Goal: Transaction & Acquisition: Book appointment/travel/reservation

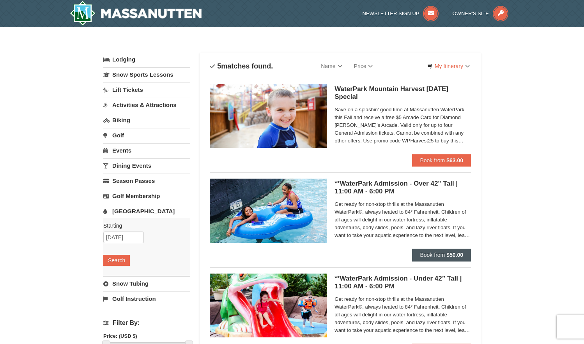
click at [443, 256] on span "Book from" at bounding box center [432, 255] width 25 height 6
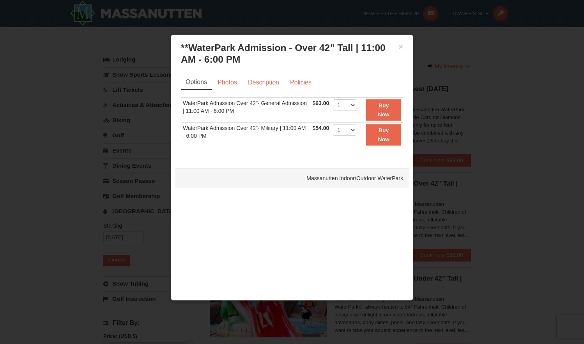
click at [533, 170] on div at bounding box center [292, 172] width 584 height 344
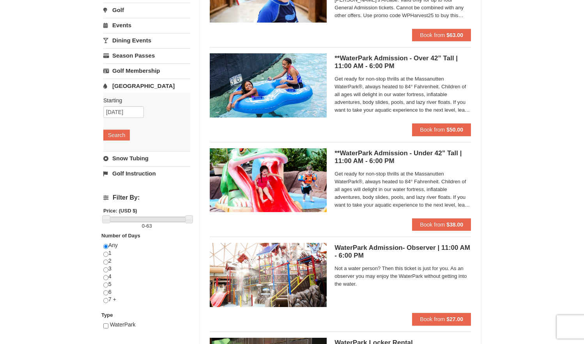
scroll to position [113, 0]
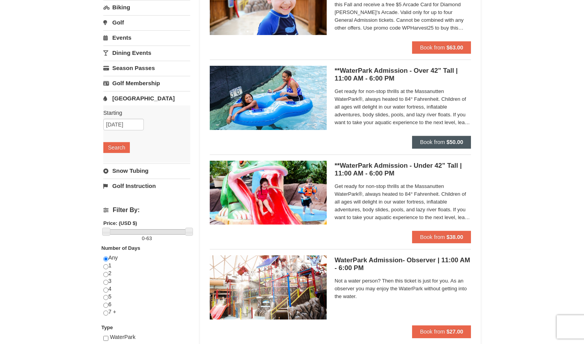
click at [462, 145] on button "Book from $50.00" at bounding box center [441, 142] width 59 height 12
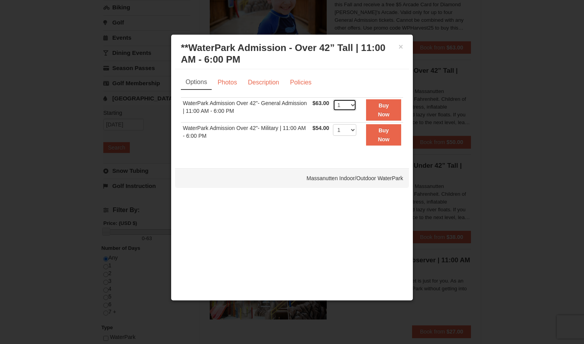
select select "3"
click at [389, 106] on strong "Buy Now" at bounding box center [383, 109] width 12 height 15
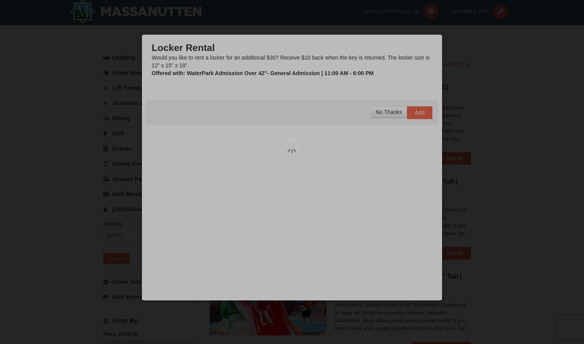
scroll to position [2, 0]
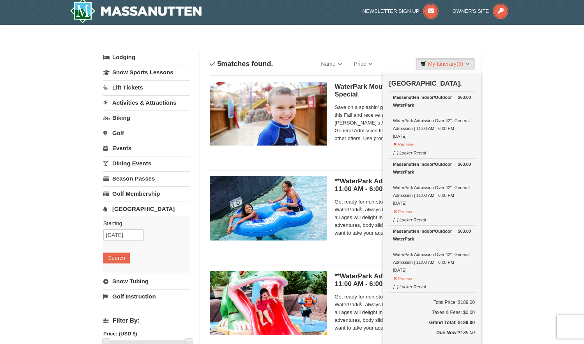
click at [510, 223] on div "× Categories List Filter My Itinerary (3) Check Out Now Water Park Pass. $63.00…" at bounding box center [292, 298] width 584 height 546
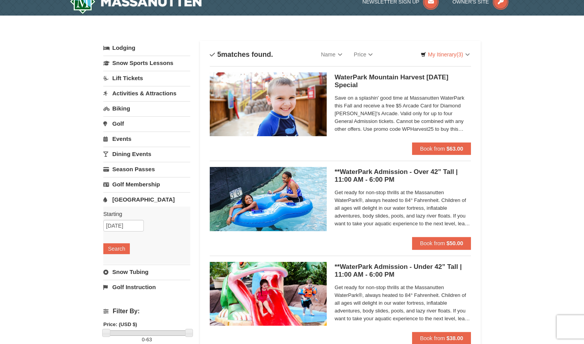
scroll to position [24, 0]
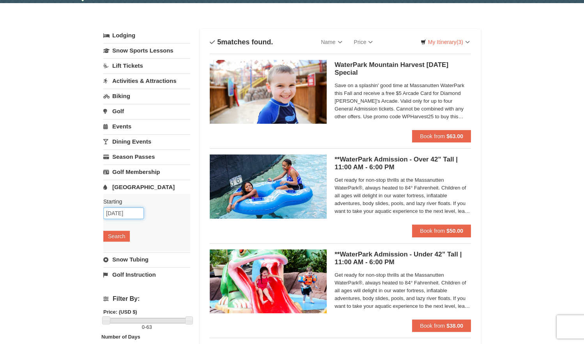
click at [129, 212] on input "10/12/2025" at bounding box center [123, 214] width 41 height 12
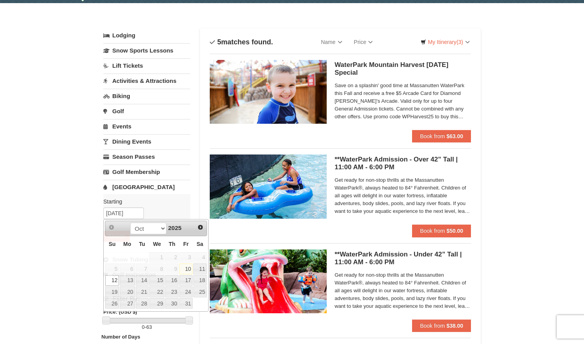
click at [537, 187] on div "× Categories List Filter My Itinerary (3) Check Out Now Water Park Pass. $63.00…" at bounding box center [292, 276] width 584 height 546
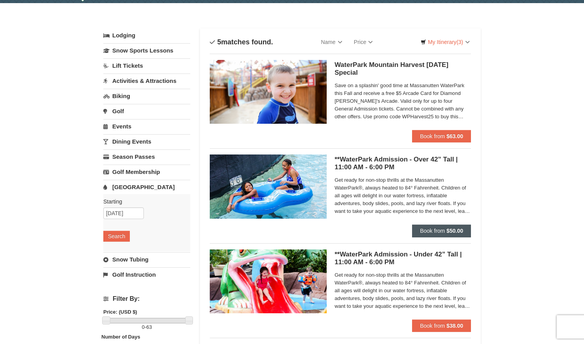
click at [457, 231] on strong "$50.00" at bounding box center [454, 231] width 17 height 6
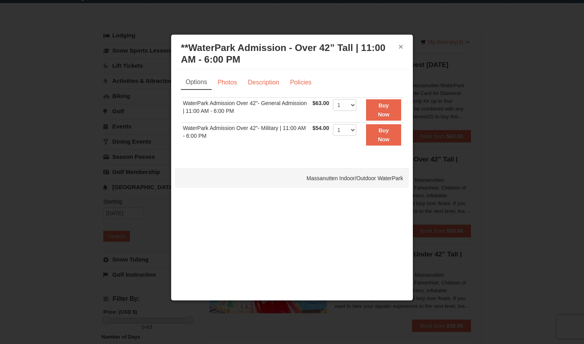
click at [401, 49] on button "×" at bounding box center [400, 47] width 5 height 8
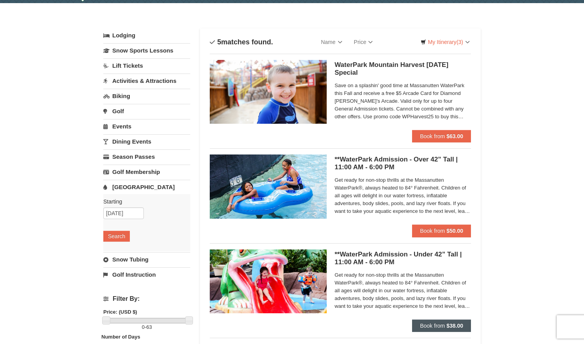
click at [445, 328] on button "Book from $38.00" at bounding box center [441, 326] width 59 height 12
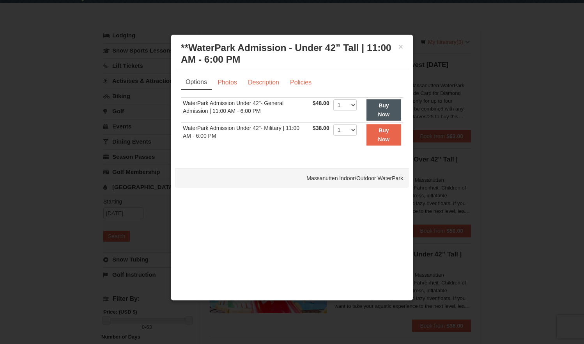
click at [389, 104] on strong "Buy Now" at bounding box center [384, 109] width 12 height 15
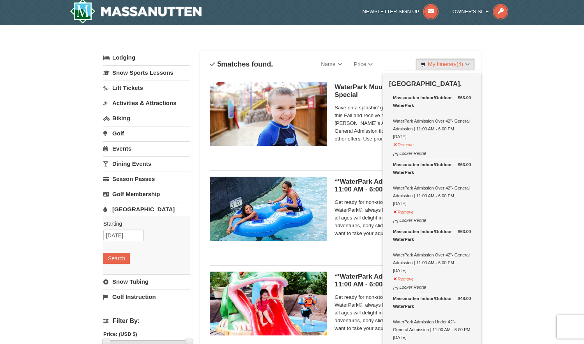
scroll to position [2, 0]
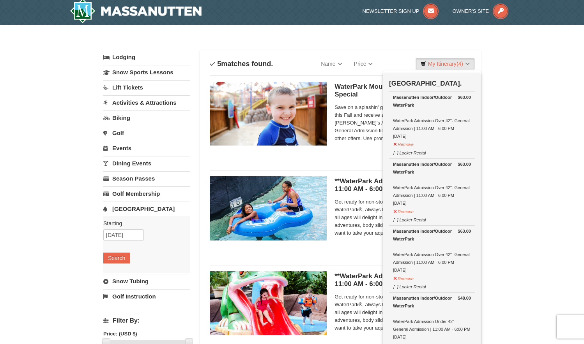
click at [511, 133] on div "× Categories List Filter My Itinerary (4) Check Out Now Water Park Pass. $63.00…" at bounding box center [292, 298] width 584 height 546
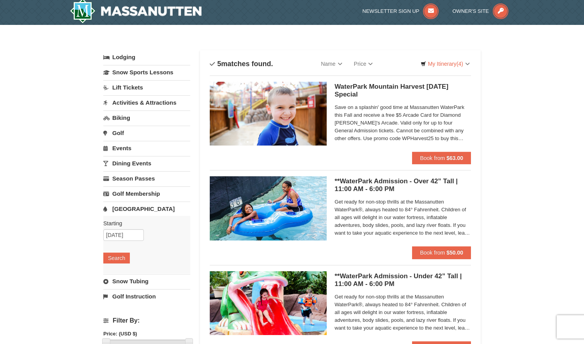
scroll to position [0, 0]
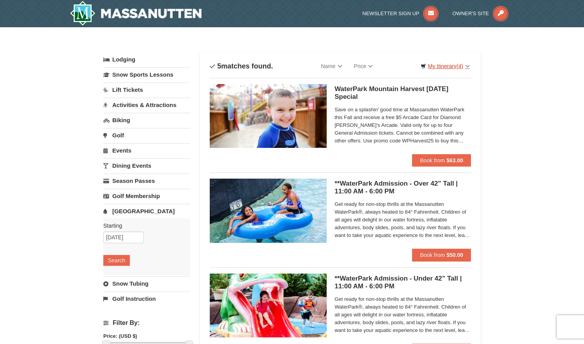
click at [454, 67] on link "My Itinerary (4)" at bounding box center [444, 66] width 59 height 12
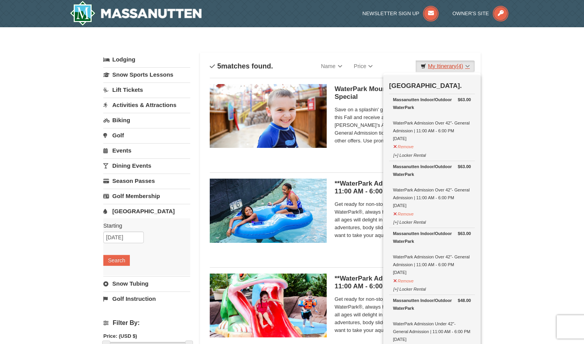
scroll to position [149, 0]
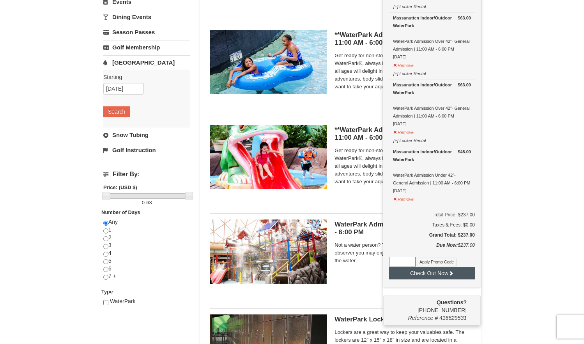
click at [423, 274] on button "Check Out Now" at bounding box center [432, 273] width 86 height 12
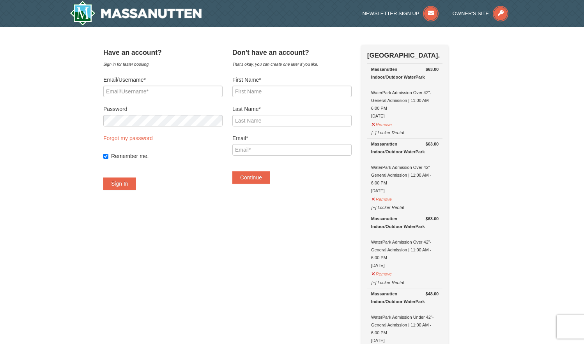
click at [135, 159] on label "Remember me." at bounding box center [166, 156] width 111 height 8
click at [108, 159] on input "Remember me." at bounding box center [105, 156] width 5 height 5
checkbox input "false"
type input "minn"
type input "Minna"
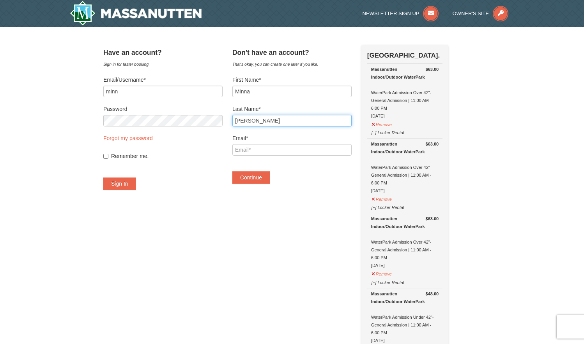
type input "Colakis"
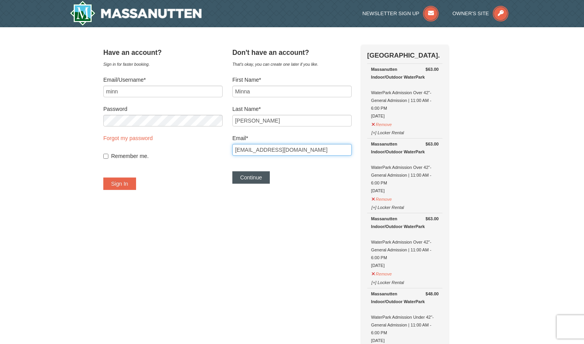
type input "[EMAIL_ADDRESS][DOMAIN_NAME]"
click at [264, 178] on button "Continue" at bounding box center [250, 177] width 37 height 12
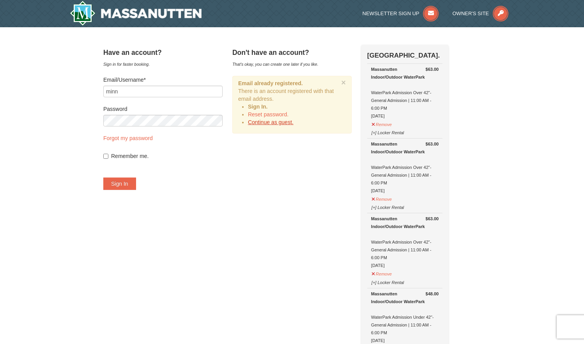
click at [286, 124] on link "Continue as guest." at bounding box center [271, 122] width 46 height 6
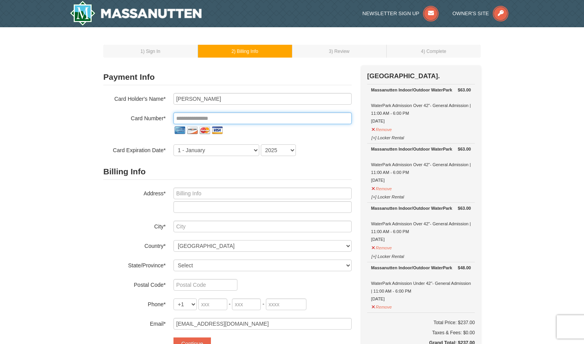
click at [254, 116] on input "tel" at bounding box center [262, 119] width 178 height 12
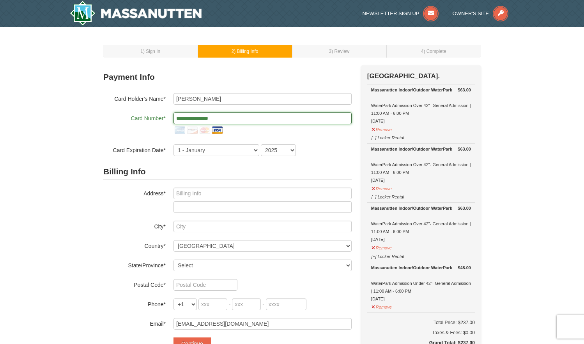
type input "**********"
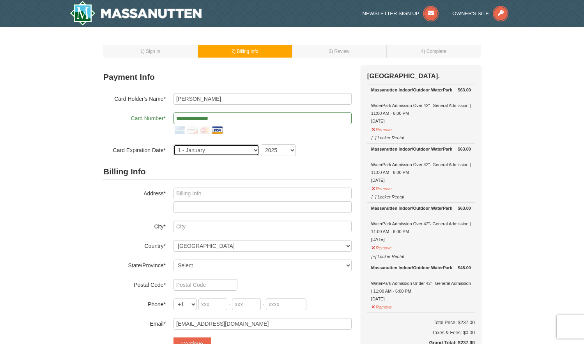
select select "4"
select select "2029"
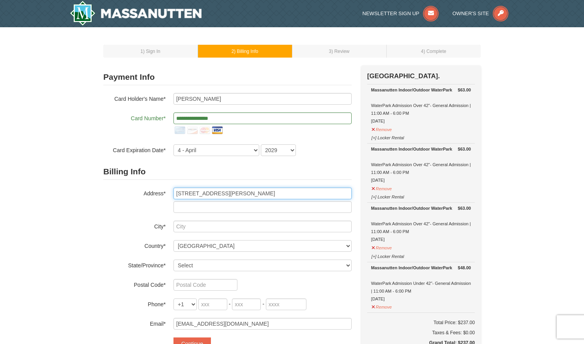
type input "3922 Benton St NW"
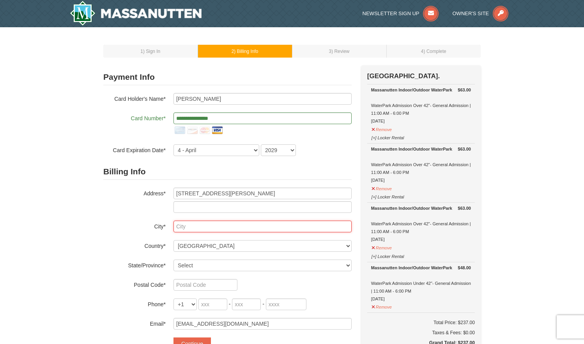
type input "w"
type input "Washington"
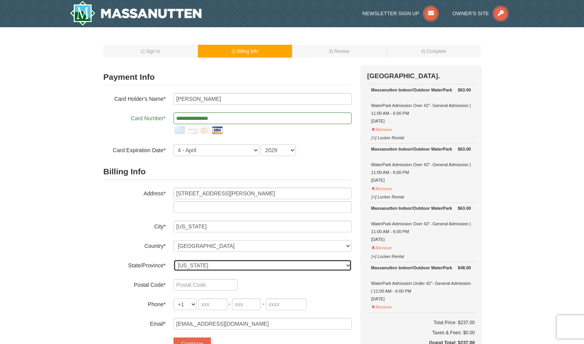
select select "DC"
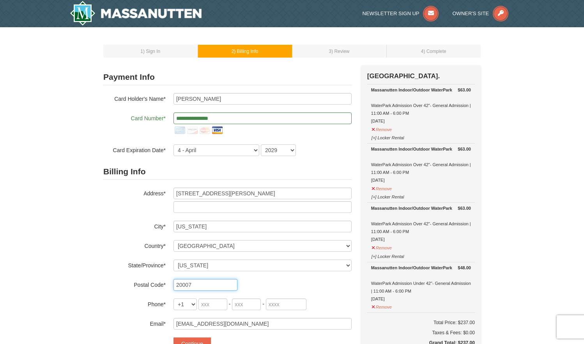
type input "20007"
type input "202"
type input "391"
type input "3859"
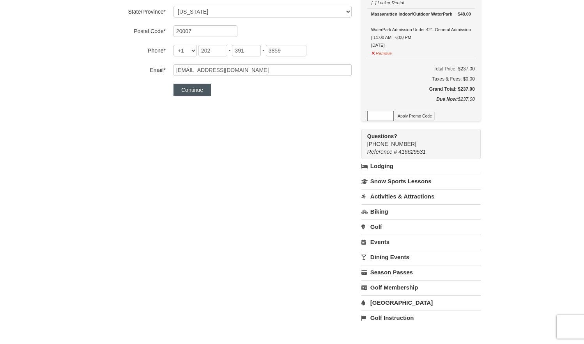
click at [193, 89] on button "Continue" at bounding box center [191, 90] width 37 height 12
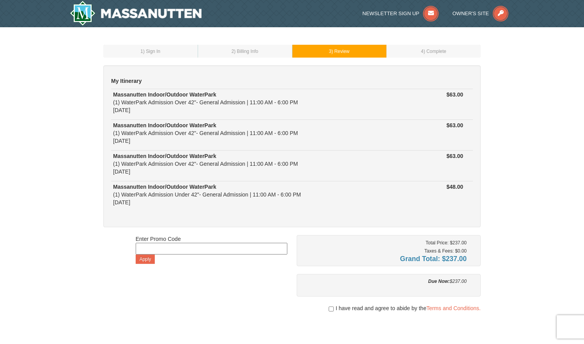
scroll to position [53, 0]
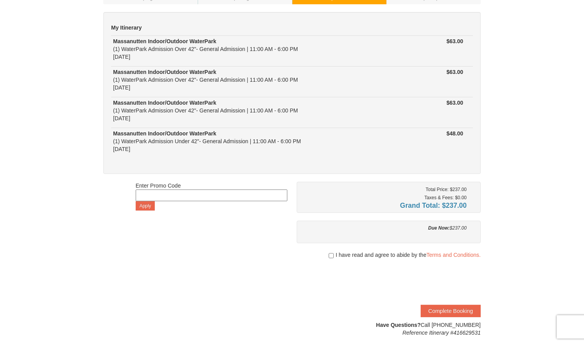
click at [369, 256] on span "I have read and agree to abide by the Terms and Conditions." at bounding box center [407, 255] width 145 height 8
click at [330, 254] on input "checkbox" at bounding box center [330, 256] width 5 height 6
checkbox input "true"
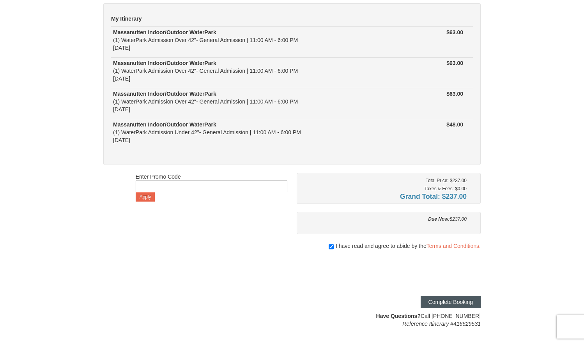
click at [453, 301] on button "Complete Booking" at bounding box center [450, 302] width 60 height 12
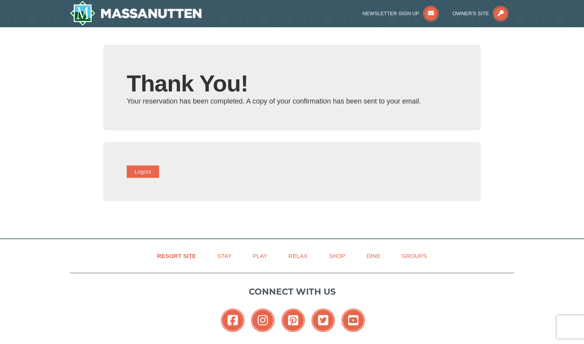
type input "[EMAIL_ADDRESS][DOMAIN_NAME]"
